Goal: Task Accomplishment & Management: Use online tool/utility

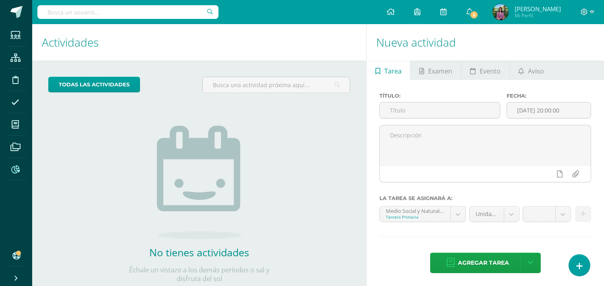
click at [15, 170] on icon at bounding box center [15, 170] width 8 height 8
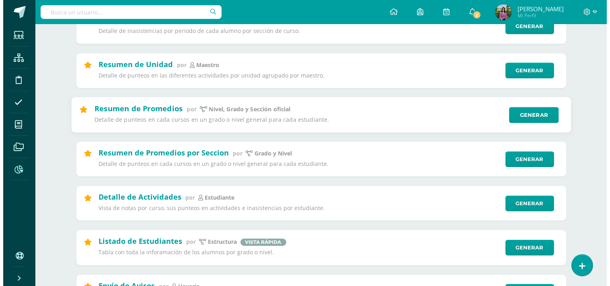
scroll to position [134, 0]
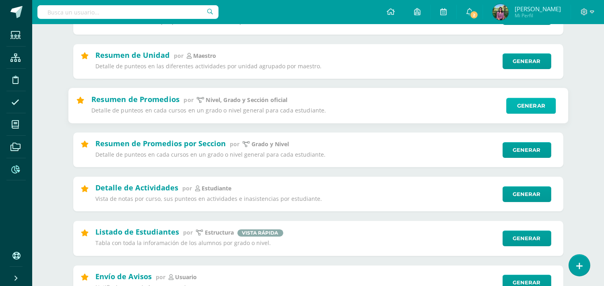
click at [535, 107] on link "Generar" at bounding box center [530, 106] width 49 height 16
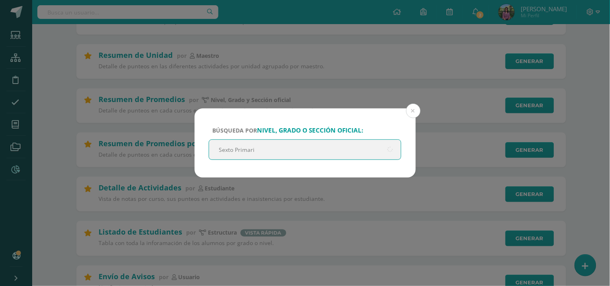
type input "Sexto Primaria"
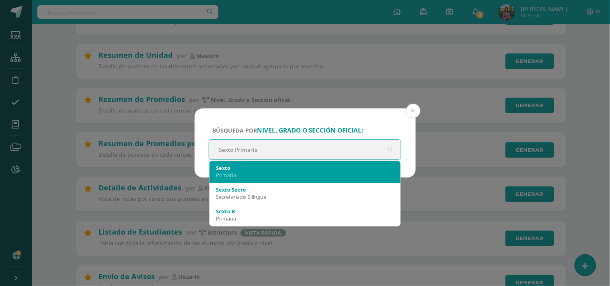
click at [224, 175] on div "Primaria" at bounding box center [305, 175] width 179 height 7
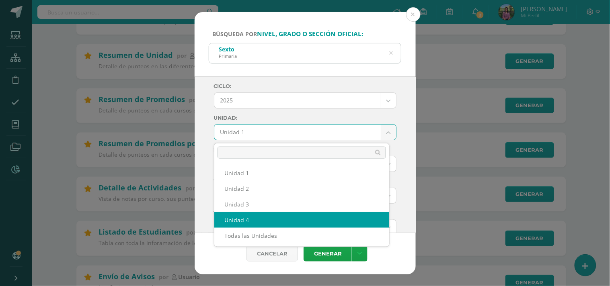
select select "Unidad 4"
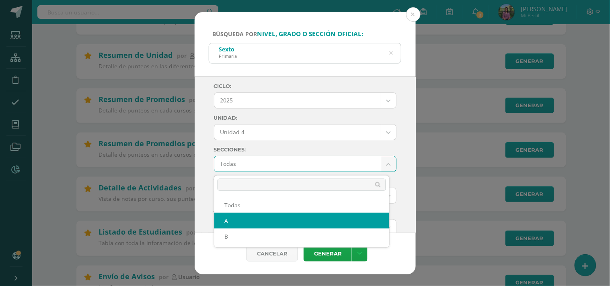
select select "A"
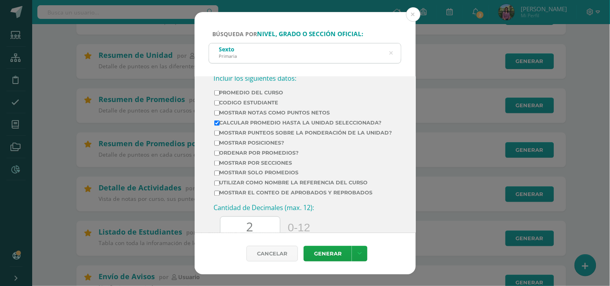
scroll to position [312, 0]
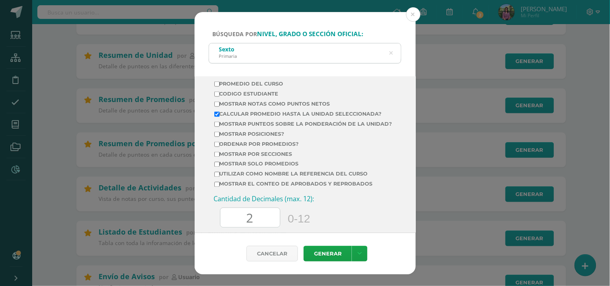
click at [216, 147] on input "Ordenar por promedios?" at bounding box center [216, 144] width 5 height 5
checkbox input "true"
click at [216, 167] on input "Mostrar solo promedios" at bounding box center [216, 164] width 5 height 5
checkbox input "true"
click at [332, 259] on link "Generar" at bounding box center [328, 254] width 48 height 16
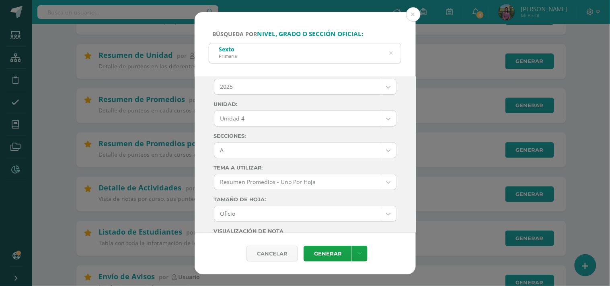
scroll to position [0, 0]
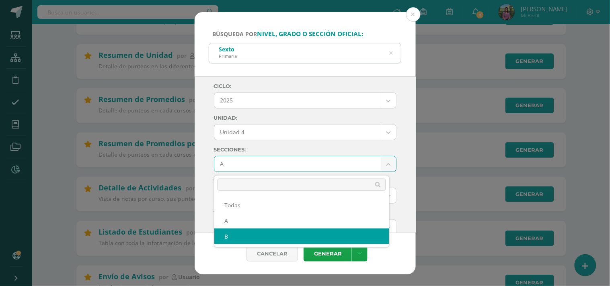
select select "B"
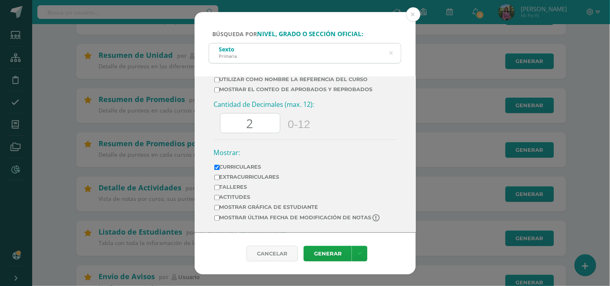
scroll to position [419, 0]
click at [325, 249] on link "Generar" at bounding box center [328, 254] width 48 height 16
